Goal: Transaction & Acquisition: Purchase product/service

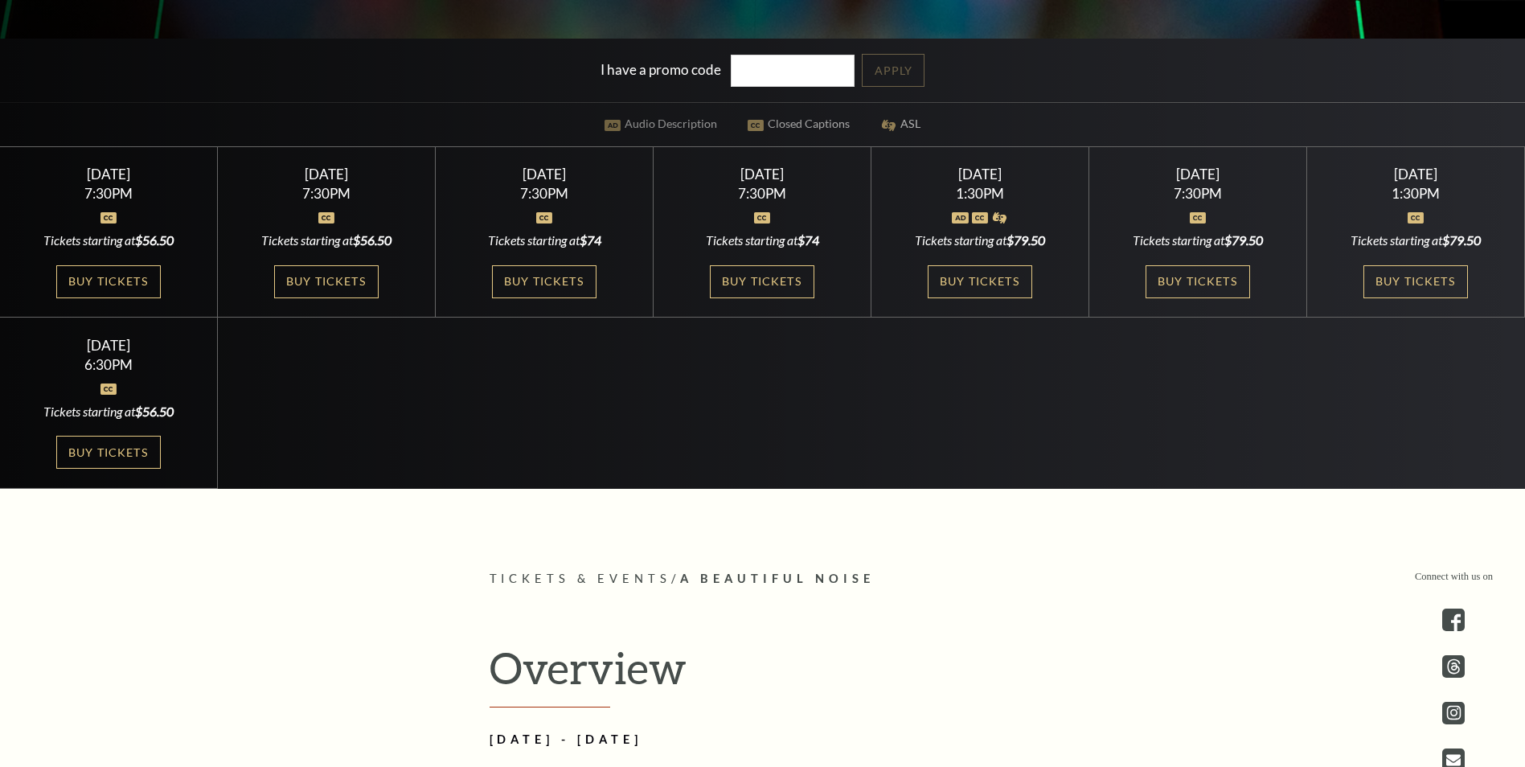
scroll to position [322, 0]
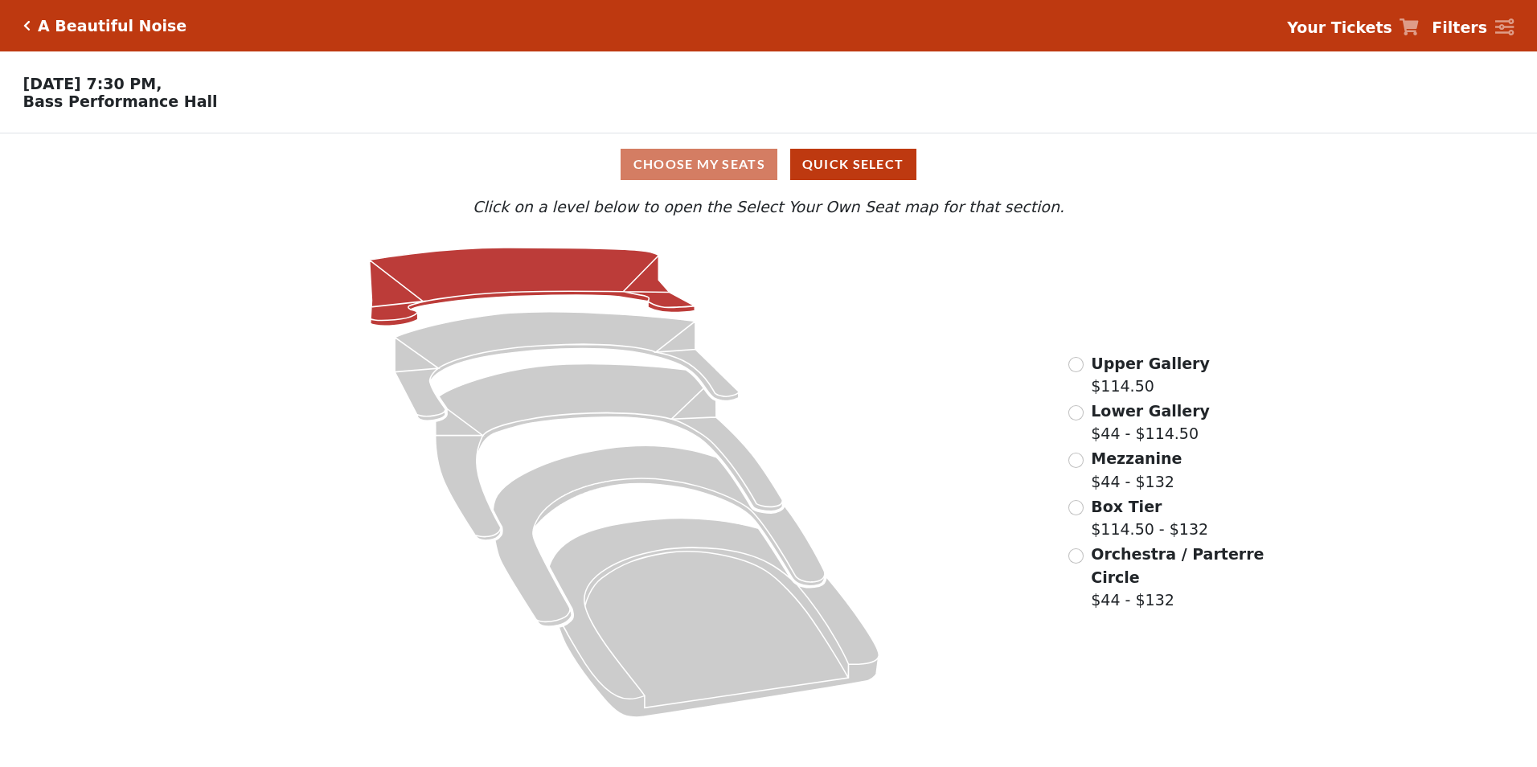
click at [535, 287] on icon at bounding box center [533, 287] width 326 height 78
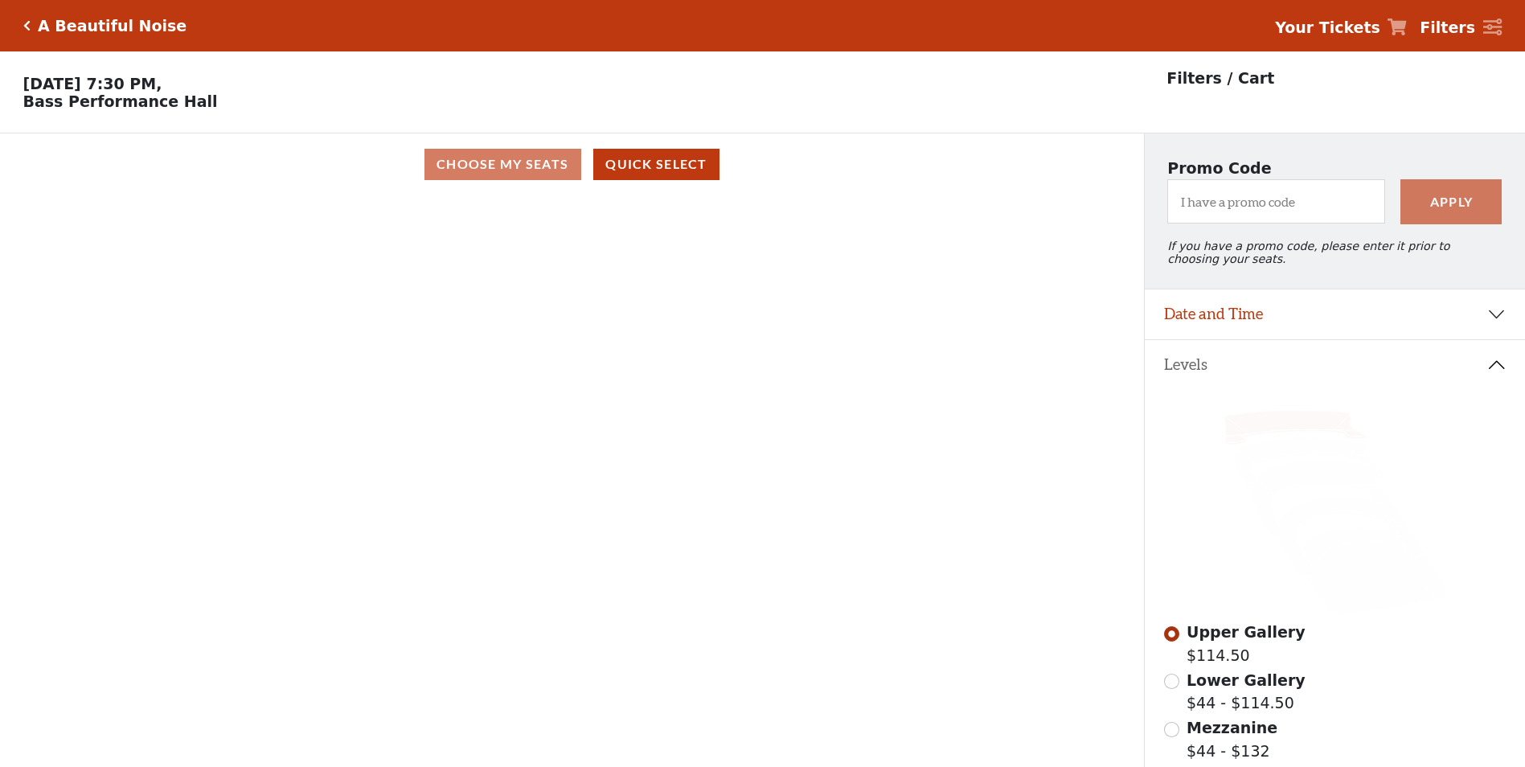
click at [1450, 33] on strong "Filters" at bounding box center [1447, 27] width 55 height 18
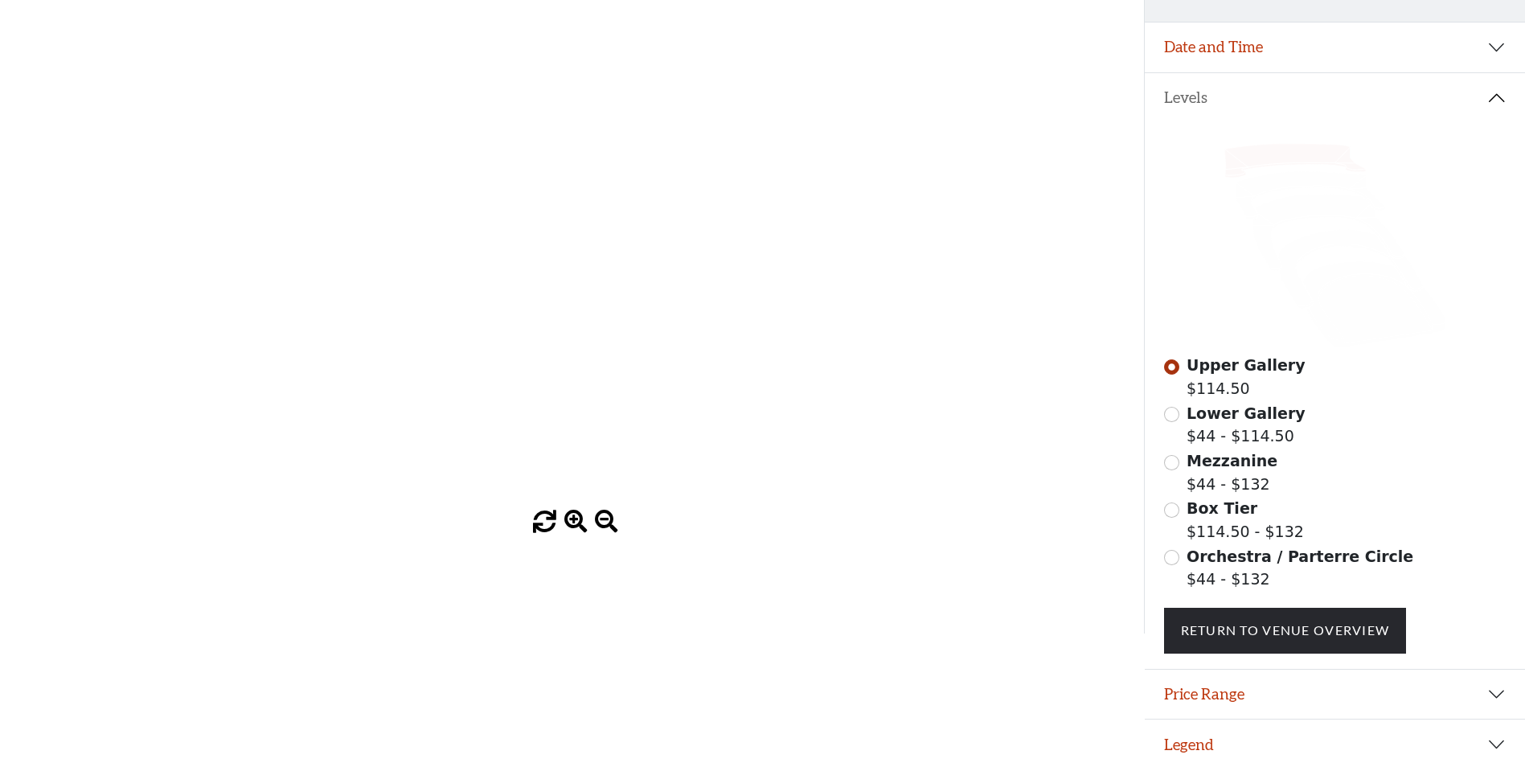
scroll to position [281, 0]
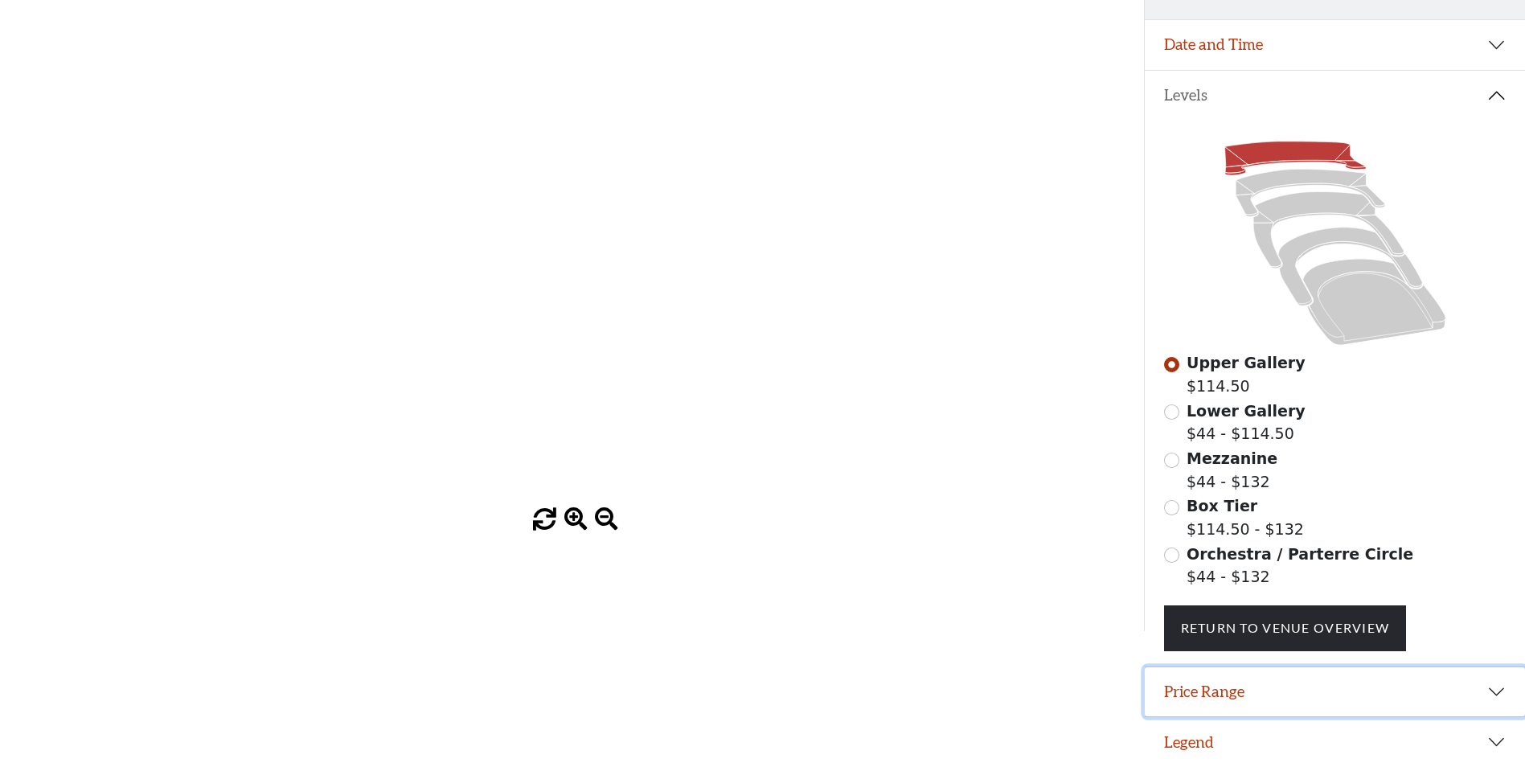
click at [1264, 691] on button "Price Range" at bounding box center [1335, 692] width 380 height 50
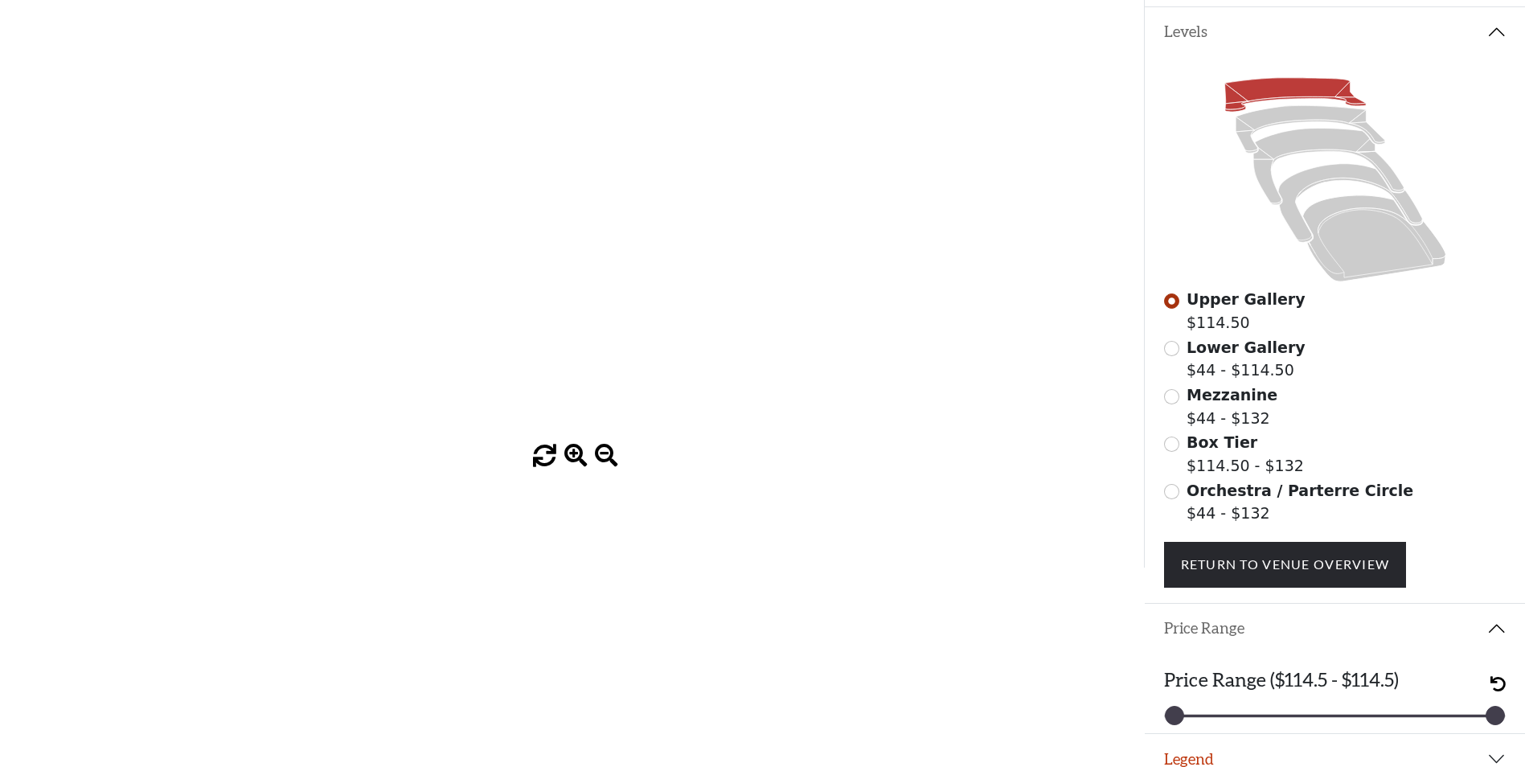
scroll to position [361, 0]
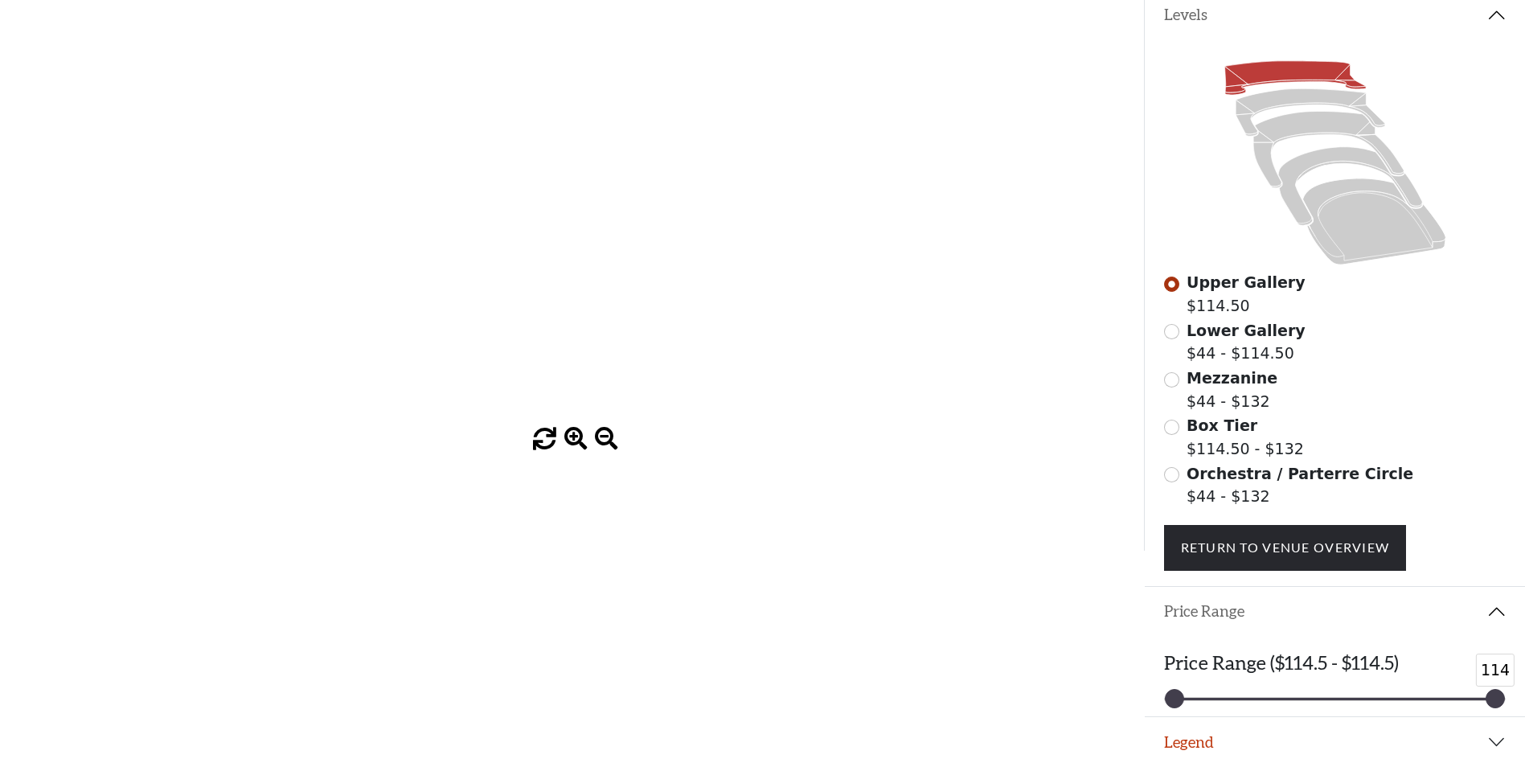
drag, startPoint x: 1499, startPoint y: 697, endPoint x: 1396, endPoint y: 700, distance: 103.0
click at [1396, 700] on div "114 114" at bounding box center [1335, 699] width 321 height 2
drag, startPoint x: 1488, startPoint y: 695, endPoint x: 1407, endPoint y: 695, distance: 81.2
click at [1407, 695] on div "Price Range ($114.5 - $114.5) 114 114" at bounding box center [1335, 676] width 380 height 80
drag, startPoint x: 1498, startPoint y: 697, endPoint x: 1419, endPoint y: 697, distance: 78.8
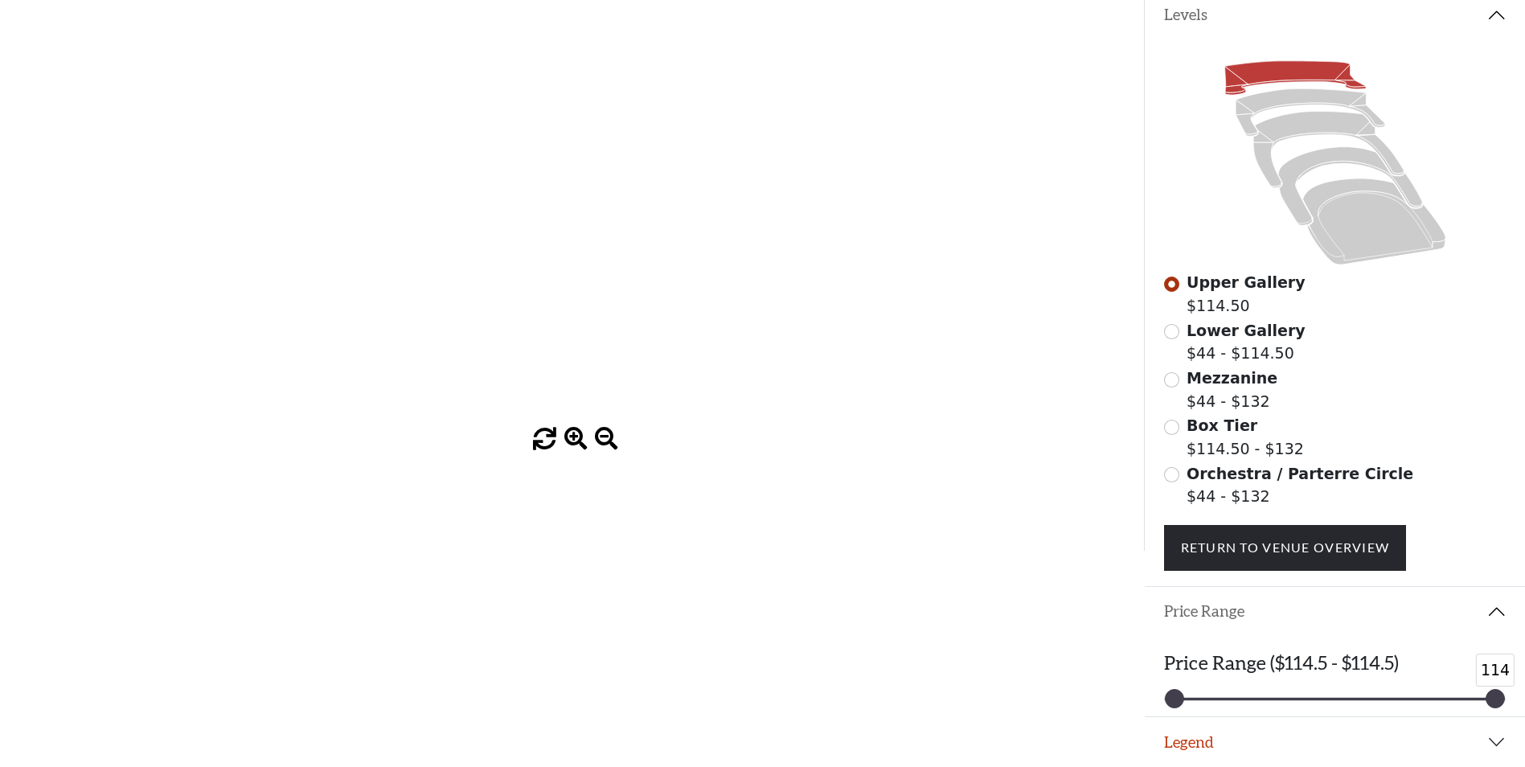
click at [1420, 697] on div "114 114" at bounding box center [1335, 699] width 343 height 4
drag, startPoint x: 1179, startPoint y: 699, endPoint x: 1230, endPoint y: 694, distance: 50.9
click at [1247, 698] on div "114 114" at bounding box center [1335, 699] width 321 height 2
click at [1238, 552] on link "Return To Venue Overview" at bounding box center [1285, 547] width 243 height 45
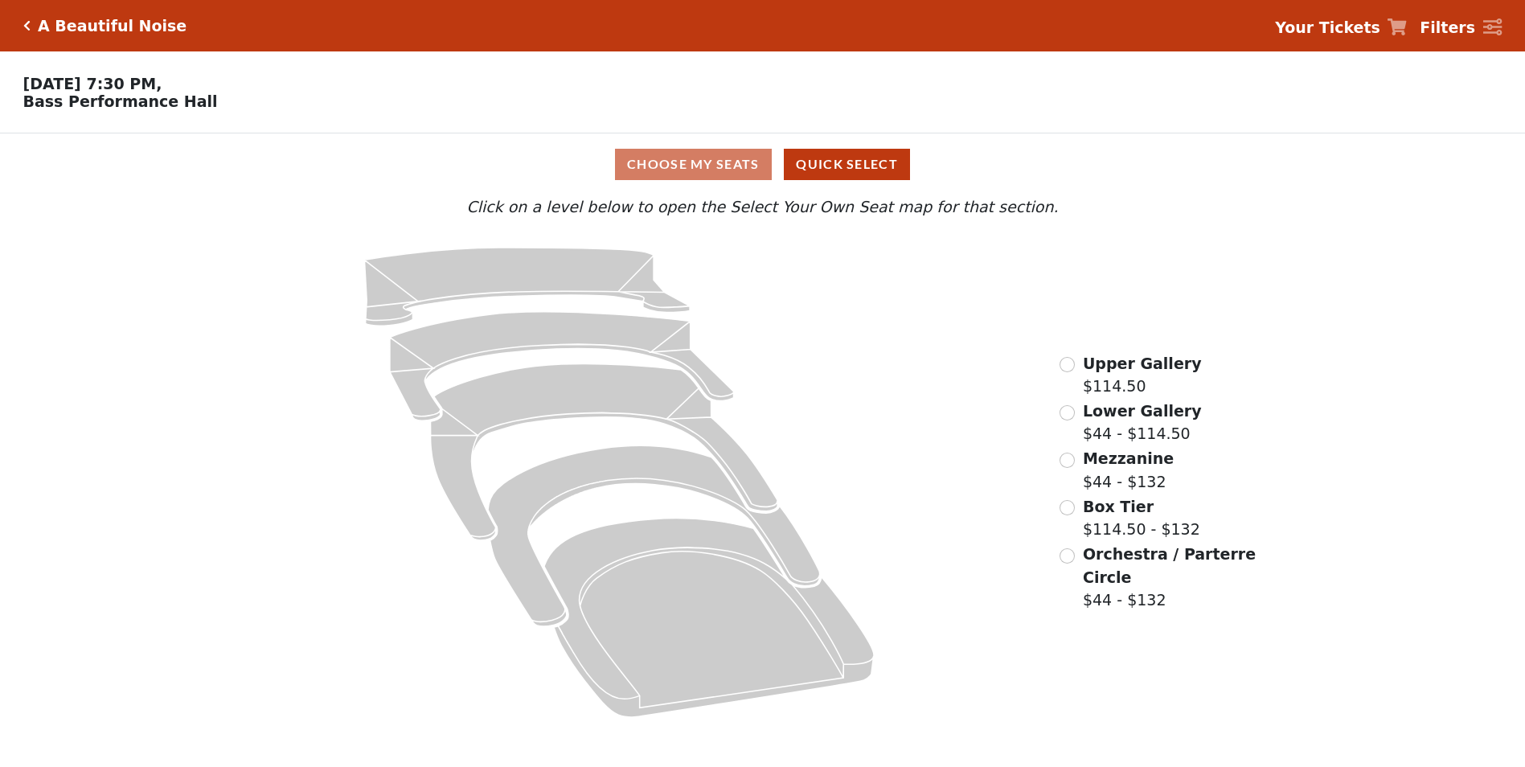
scroll to position [0, 0]
click at [1080, 562] on input "radio" at bounding box center [1076, 555] width 15 height 15
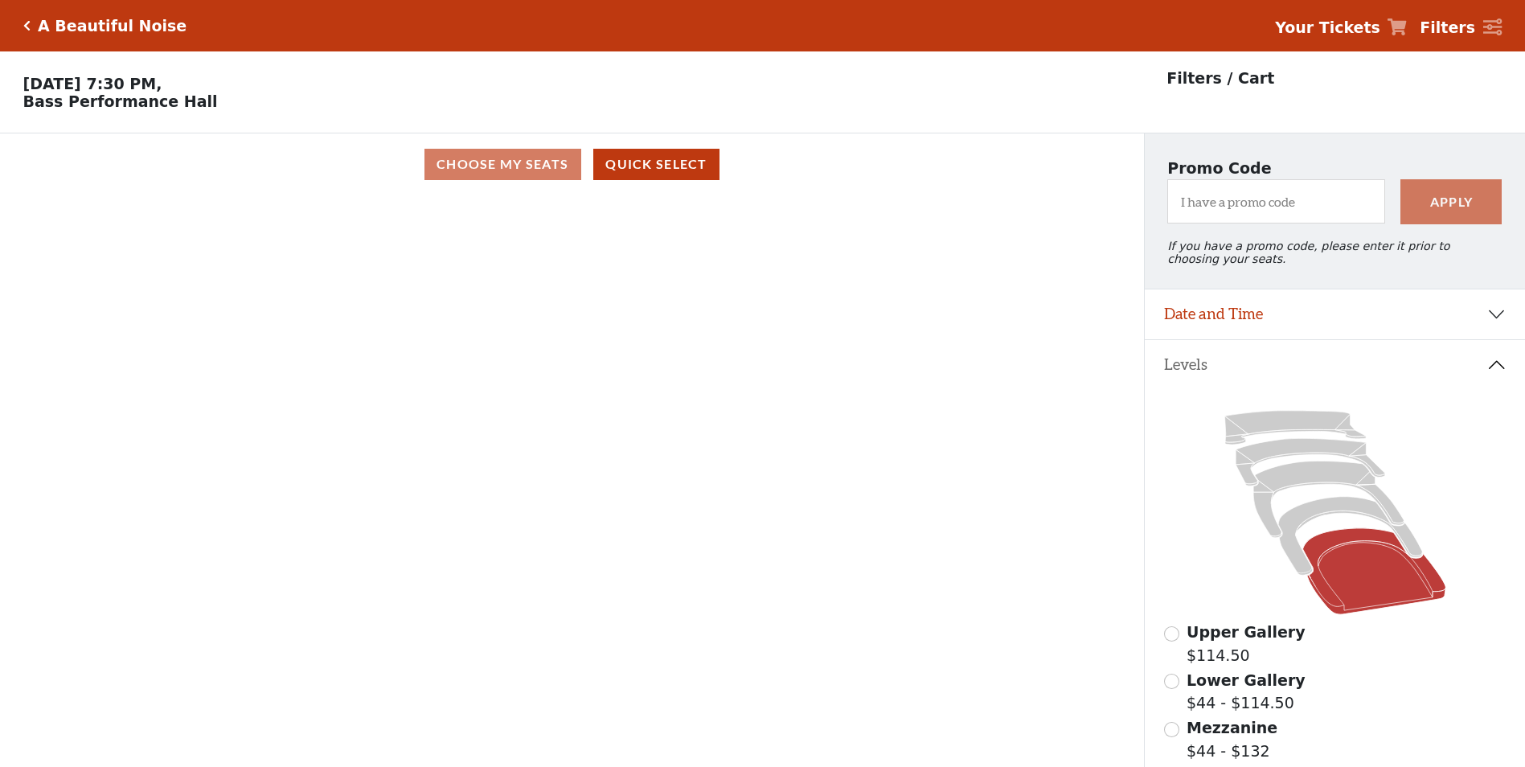
click at [1346, 31] on strong "Your Tickets" at bounding box center [1327, 27] width 105 height 18
click at [1464, 22] on strong "Filters" at bounding box center [1447, 27] width 55 height 18
click at [1498, 22] on icon at bounding box center [1492, 27] width 19 height 18
click at [520, 166] on div "Choose My Seats Quick Select" at bounding box center [572, 164] width 1144 height 31
